Goal: Task Accomplishment & Management: Manage account settings

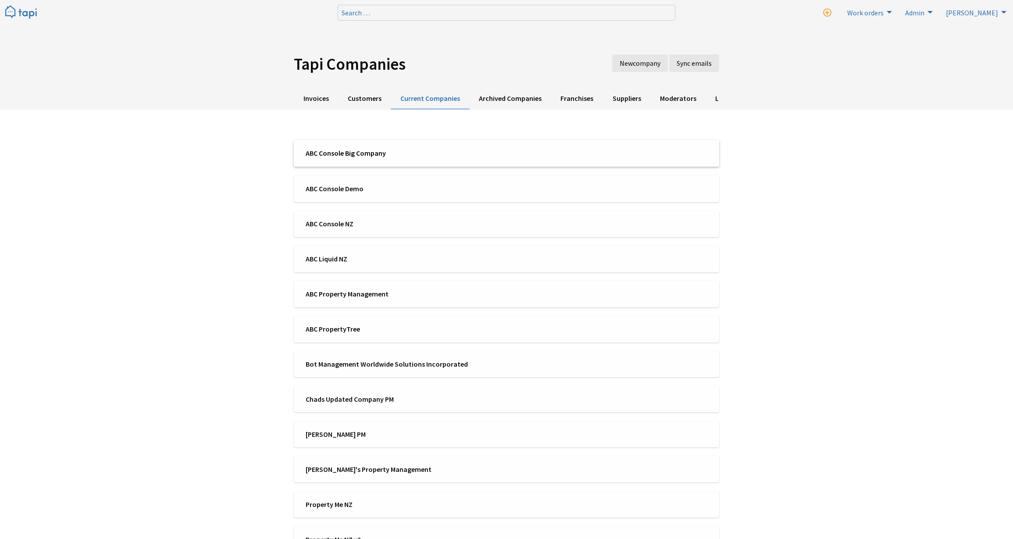
click at [324, 155] on span "ABC Console Big Company" at bounding box center [403, 153] width 195 height 10
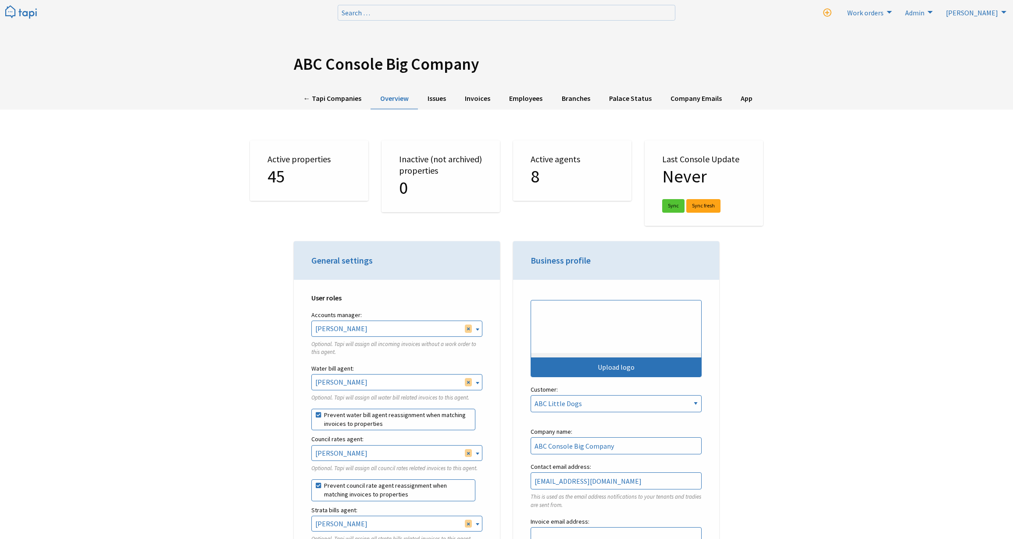
select select "TAPI"
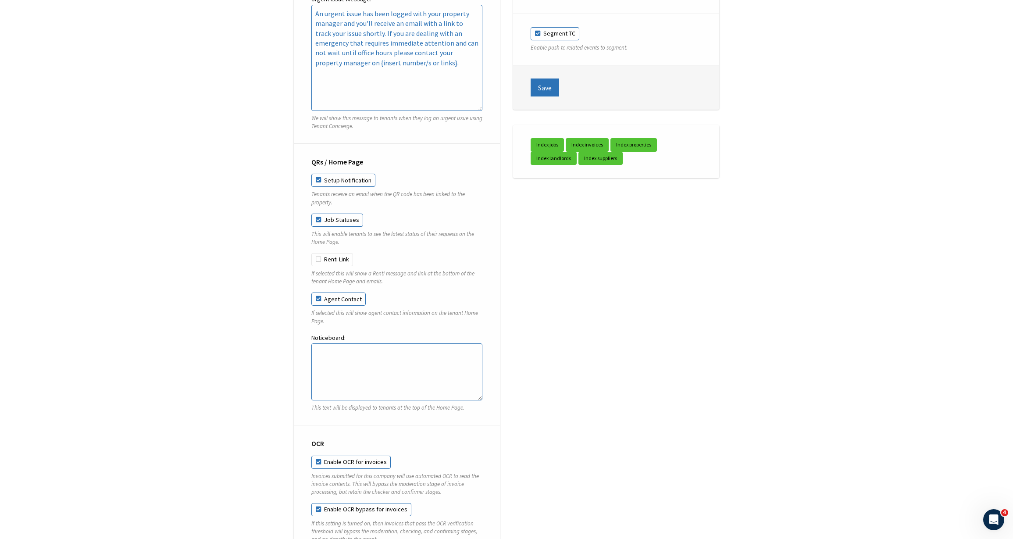
scroll to position [2725, 0]
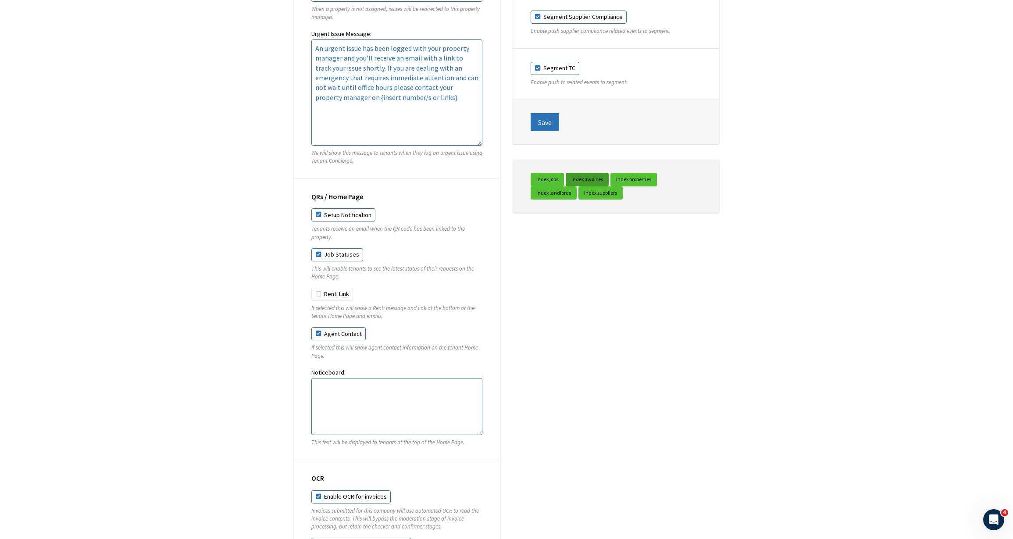
click at [590, 184] on link "Index invoices" at bounding box center [587, 180] width 43 height 14
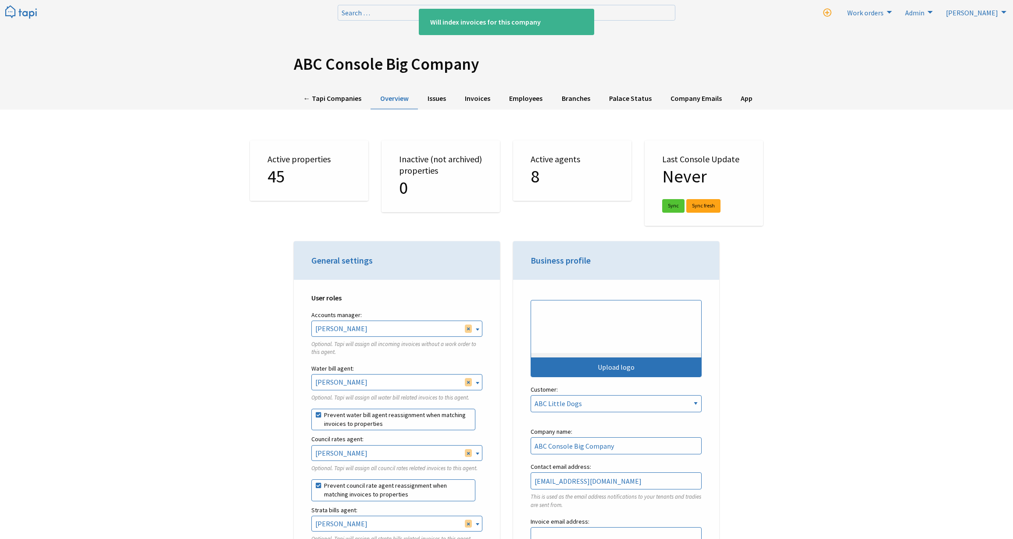
select select "TAPI"
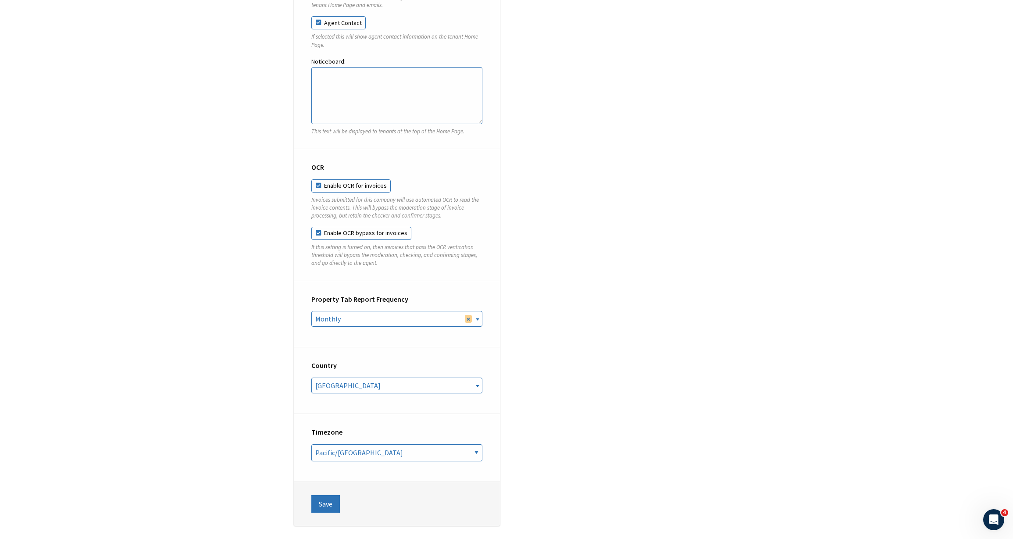
scroll to position [2768, 0]
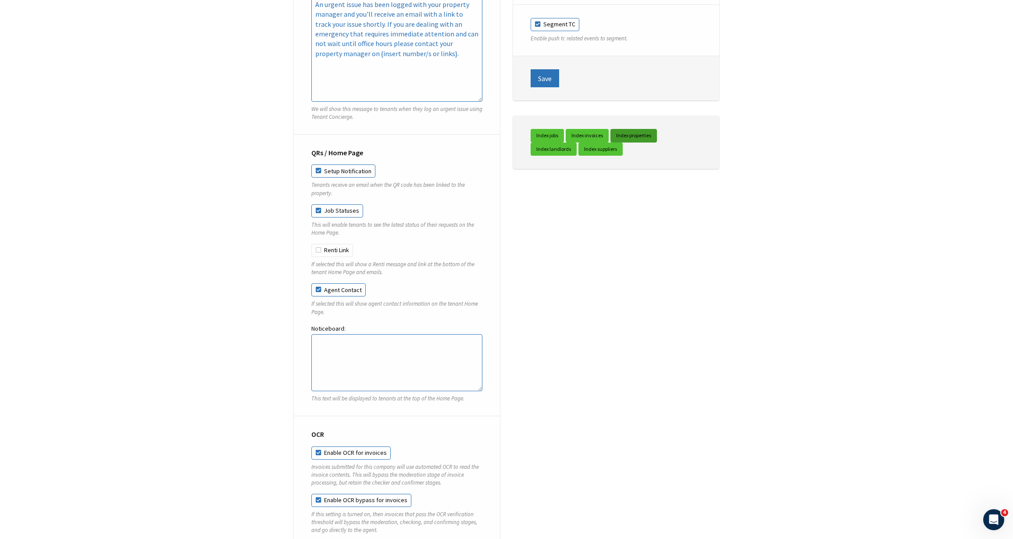
click at [643, 142] on link "Index properties" at bounding box center [633, 136] width 46 height 14
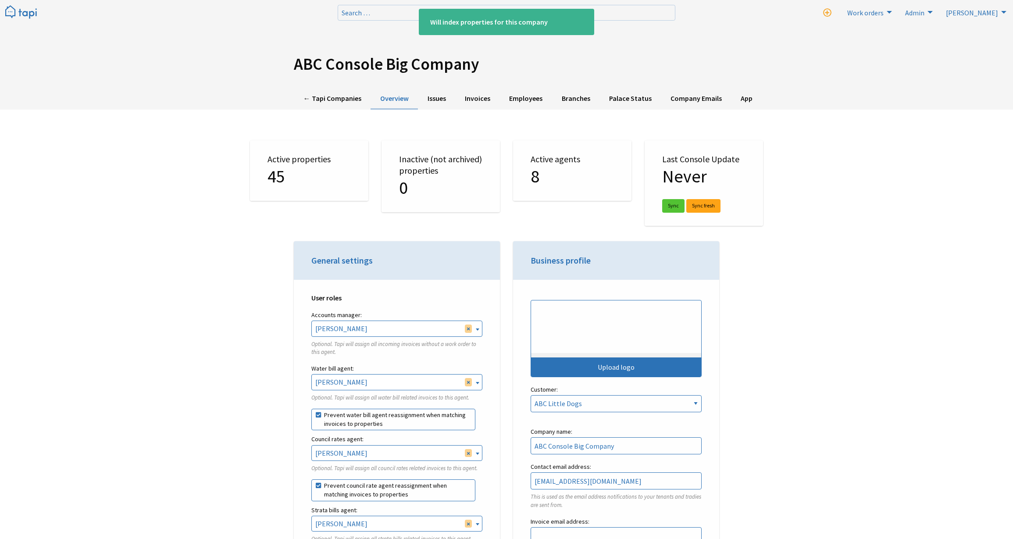
select select "TAPI"
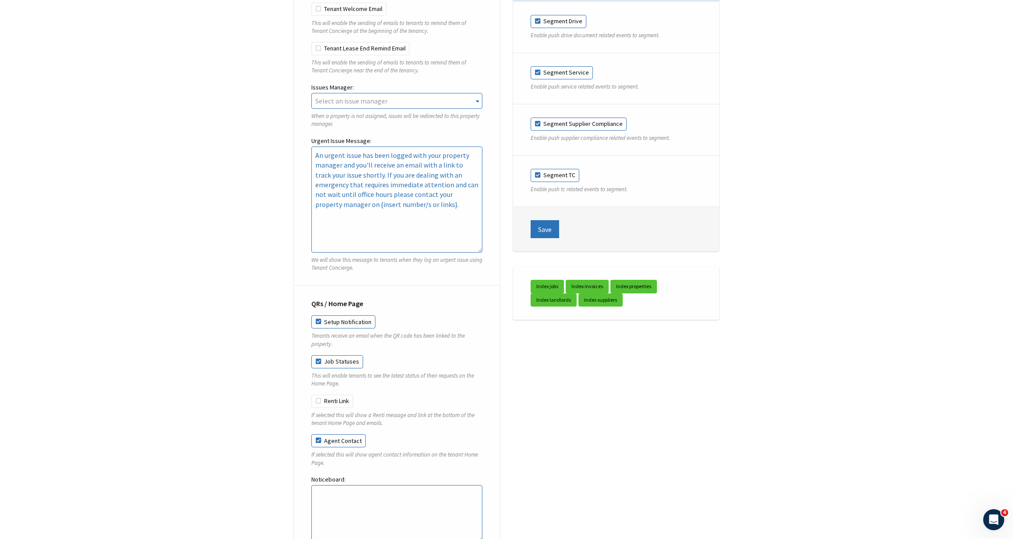
scroll to position [2803, 0]
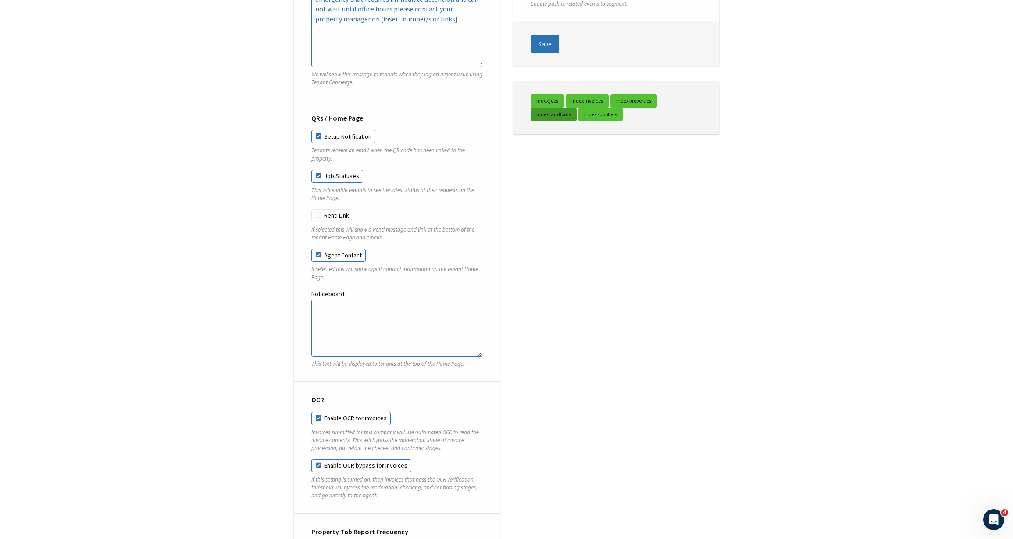
click at [566, 115] on link "Index landlords" at bounding box center [554, 115] width 46 height 14
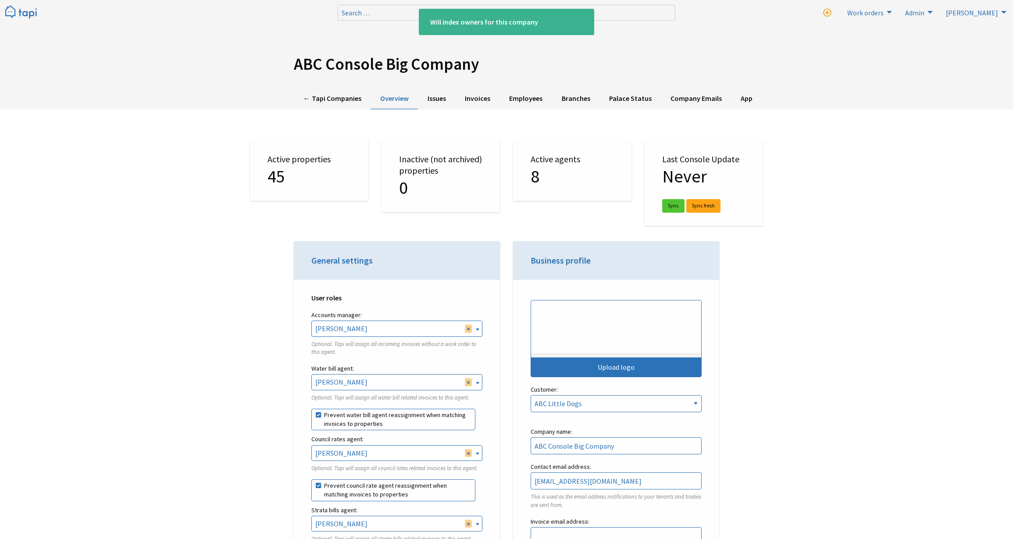
select select "TAPI"
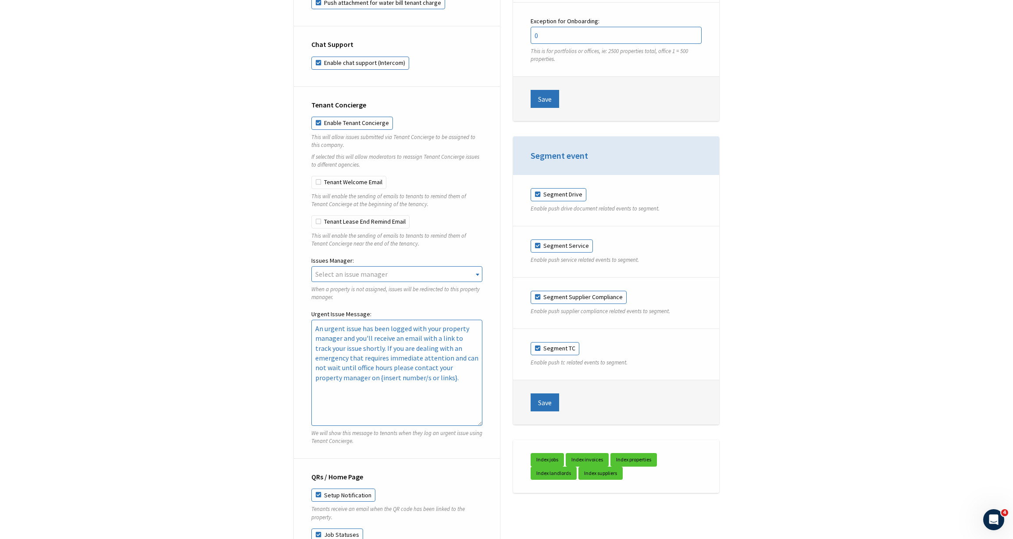
scroll to position [2590, 0]
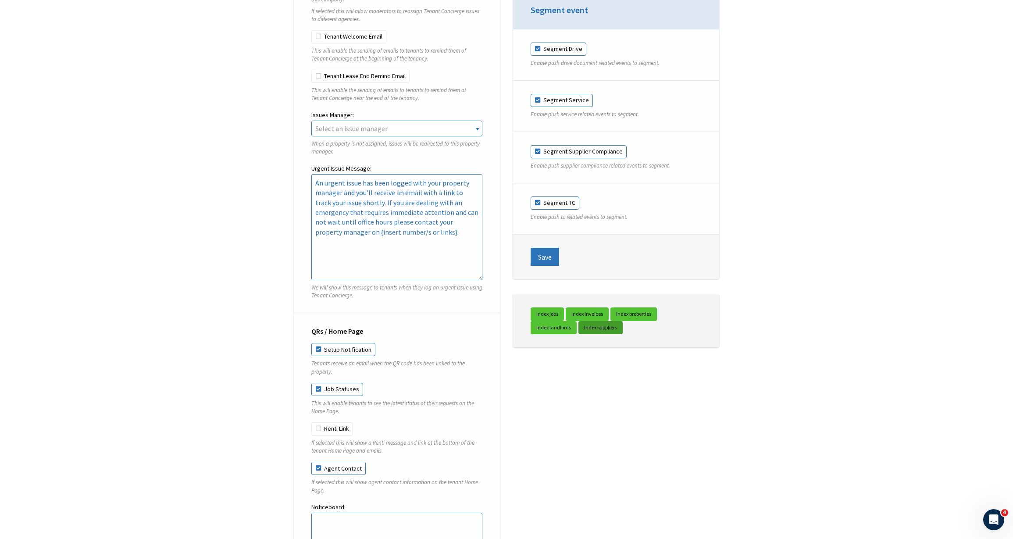
click at [600, 332] on link "Index suppliers" at bounding box center [600, 328] width 44 height 14
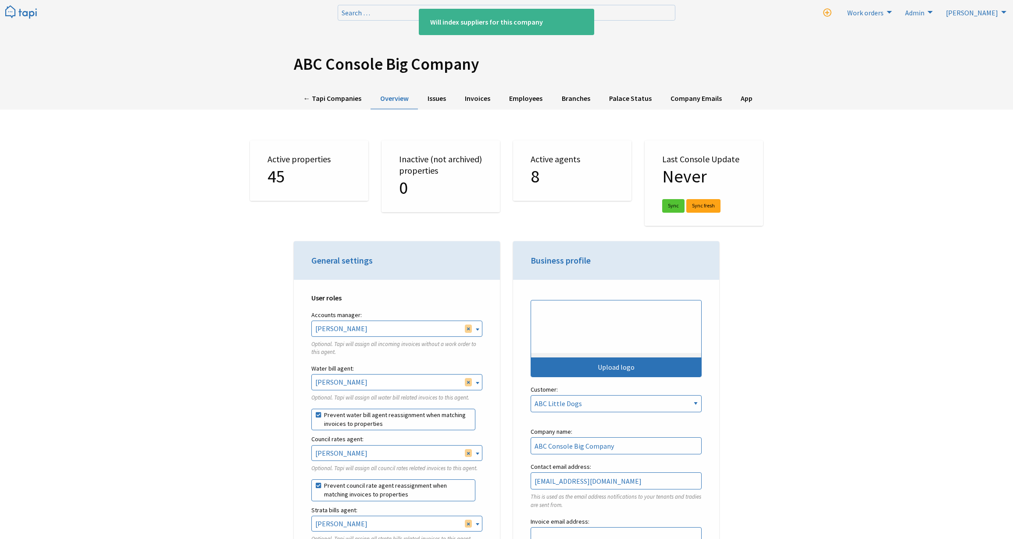
select select "TAPI"
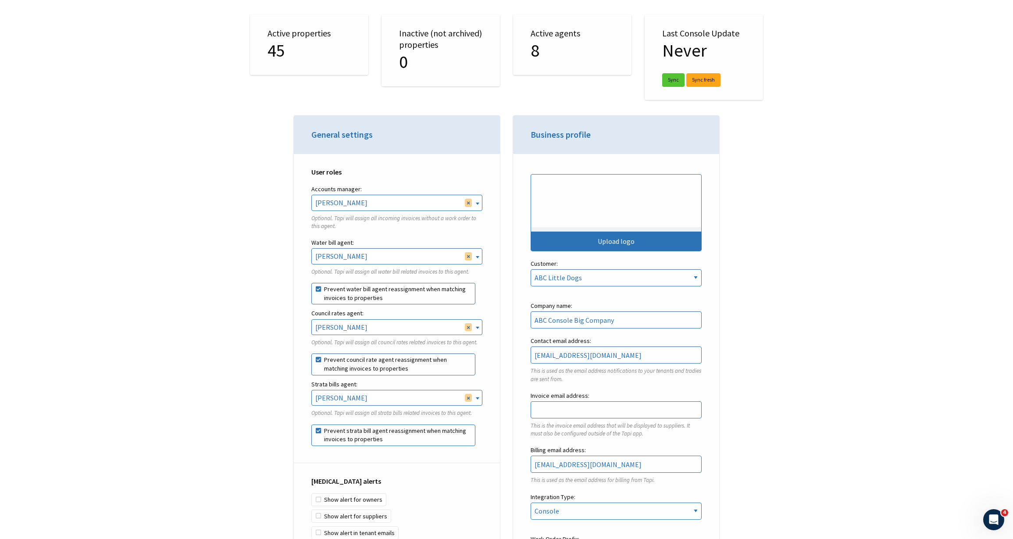
scroll to position [134, 0]
